Goal: Answer question/provide support: Answer question/provide support

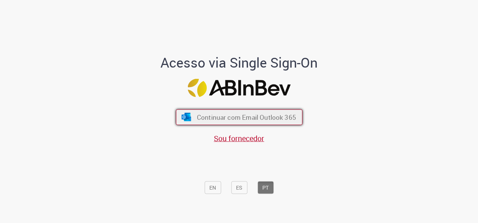
click at [233, 121] on span "Continuar com Email Outlook 365" at bounding box center [246, 117] width 99 height 9
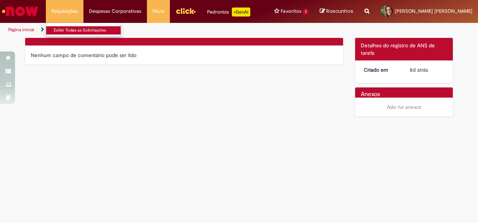
click at [72, 28] on link "Exibir Todas as Solicitações" at bounding box center [87, 30] width 83 height 8
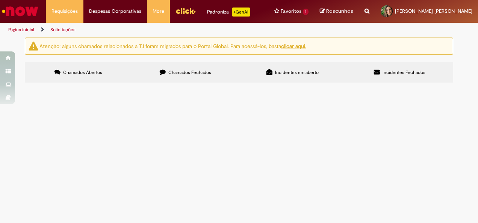
click at [0, 0] on span "Solicitação de cartão corporativo para viagens a trabalho (Packaging Summit)" at bounding box center [0, 0] width 0 height 0
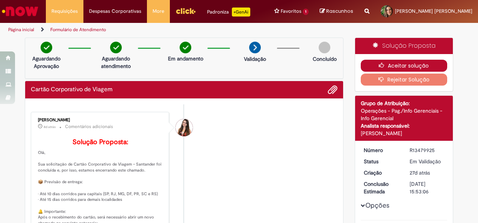
click at [390, 63] on button "Aceitar solução" at bounding box center [404, 66] width 87 height 12
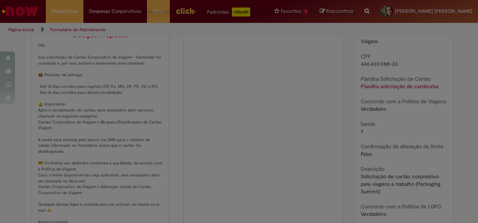
scroll to position [150, 0]
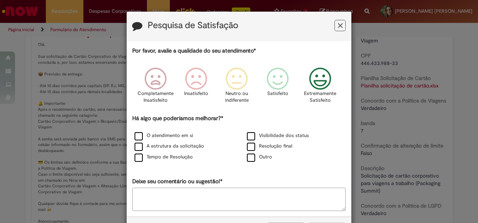
click at [317, 76] on icon "Feedback" at bounding box center [320, 79] width 28 height 23
click at [281, 80] on icon "Feedback" at bounding box center [280, 79] width 28 height 23
click at [313, 84] on icon "Feedback" at bounding box center [320, 79] width 28 height 23
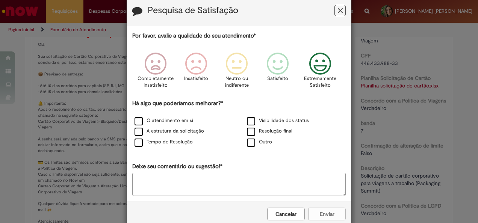
scroll to position [29, 0]
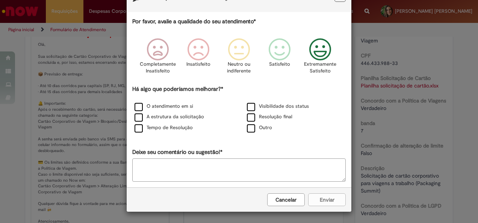
click at [326, 203] on div "Cancelar Enviar" at bounding box center [239, 200] width 225 height 24
click at [137, 105] on label "O atendimento em si" at bounding box center [164, 106] width 59 height 7
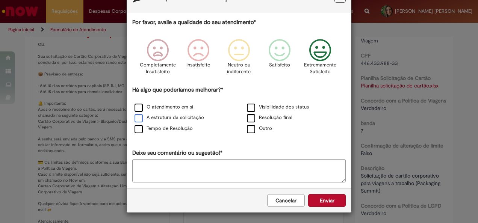
click at [135, 117] on label "A estrutura da solicitação" at bounding box center [170, 117] width 70 height 7
click at [137, 127] on label "Tempo de Resolução" at bounding box center [164, 128] width 58 height 7
drag, startPoint x: 136, startPoint y: 128, endPoint x: 143, endPoint y: 127, distance: 6.4
click at [136, 127] on label "Tempo de Resolução" at bounding box center [164, 128] width 58 height 7
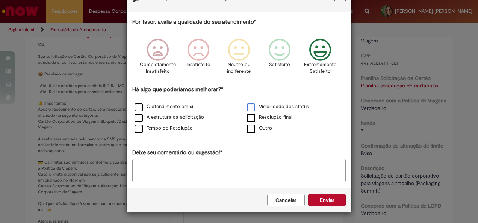
click at [250, 109] on label "Visibilidade dos status" at bounding box center [278, 106] width 62 height 7
click at [247, 117] on label "Resolução final" at bounding box center [270, 117] width 46 height 7
click at [326, 203] on button "Enviar" at bounding box center [327, 200] width 38 height 13
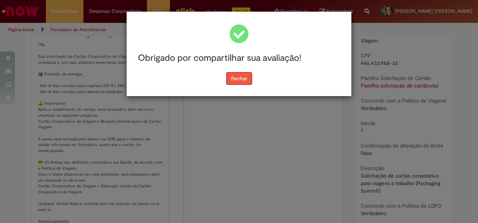
click at [233, 77] on button "Fechar" at bounding box center [239, 78] width 26 height 13
